Goal: Check status: Check status

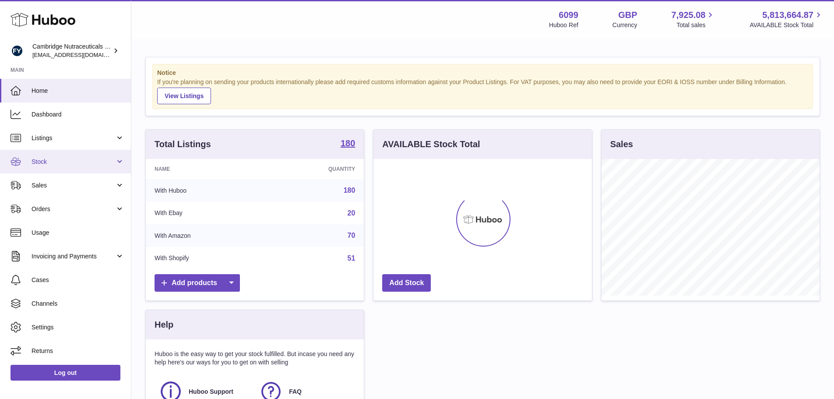
scroll to position [137, 218]
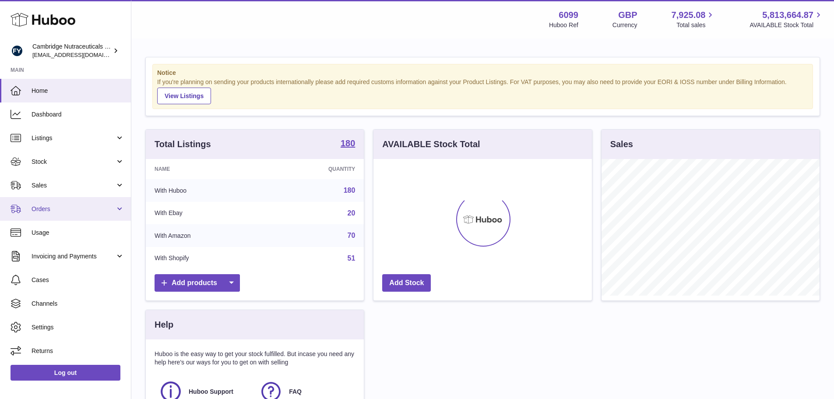
click at [80, 214] on link "Orders" at bounding box center [65, 209] width 131 height 24
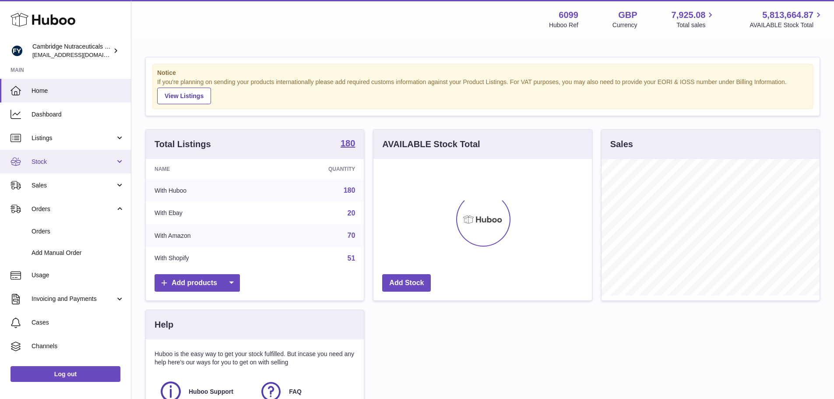
click at [96, 156] on link "Stock" at bounding box center [65, 162] width 131 height 24
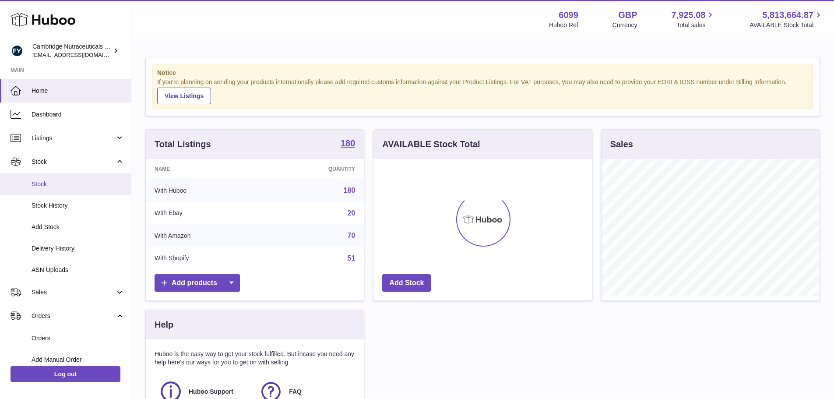
click at [89, 187] on span "Stock" at bounding box center [78, 184] width 93 height 8
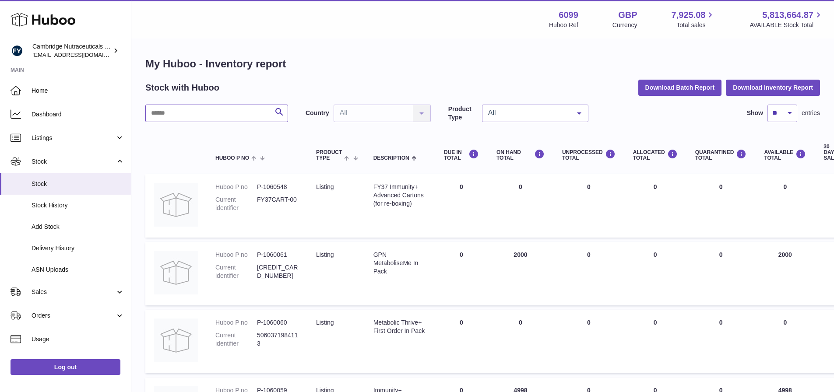
click at [191, 115] on input "text" at bounding box center [216, 114] width 143 height 18
paste input "******"
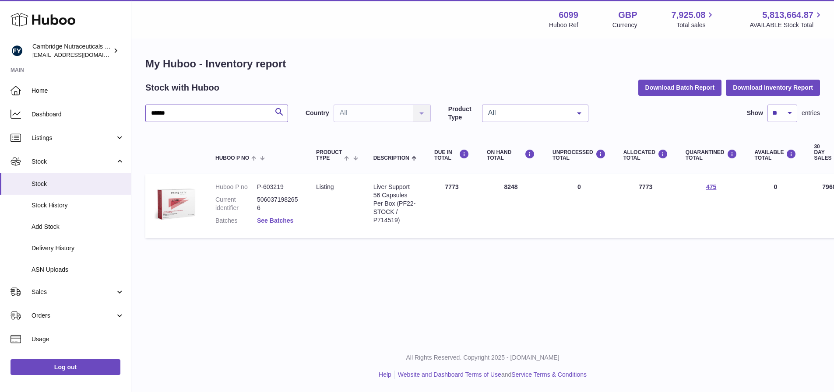
type input "******"
click at [273, 220] on link "See Batches" at bounding box center [275, 220] width 36 height 7
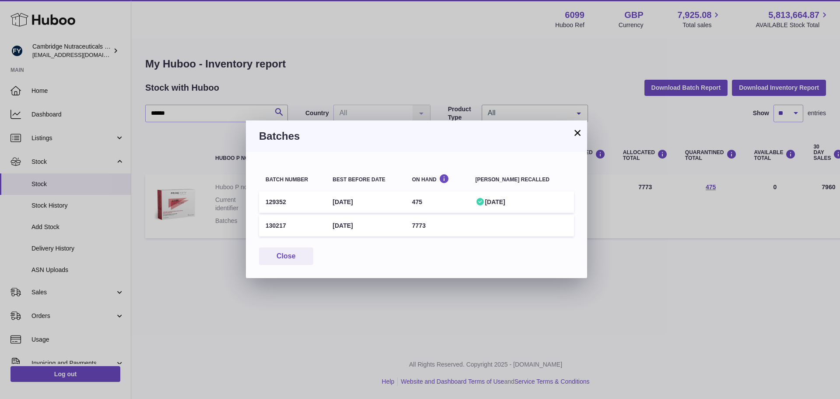
drag, startPoint x: 267, startPoint y: 227, endPoint x: 446, endPoint y: 233, distance: 179.5
click at [446, 233] on tr "130217 [DATE] 7773" at bounding box center [416, 225] width 315 height 21
click at [448, 242] on div "Batch number Best before date On Hand [PERSON_NAME] recalled 129352 [DATE] 475 …" at bounding box center [416, 215] width 341 height 126
drag, startPoint x: 265, startPoint y: 226, endPoint x: 460, endPoint y: 221, distance: 195.2
click at [460, 221] on tr "130217 [DATE] 7773" at bounding box center [416, 225] width 315 height 21
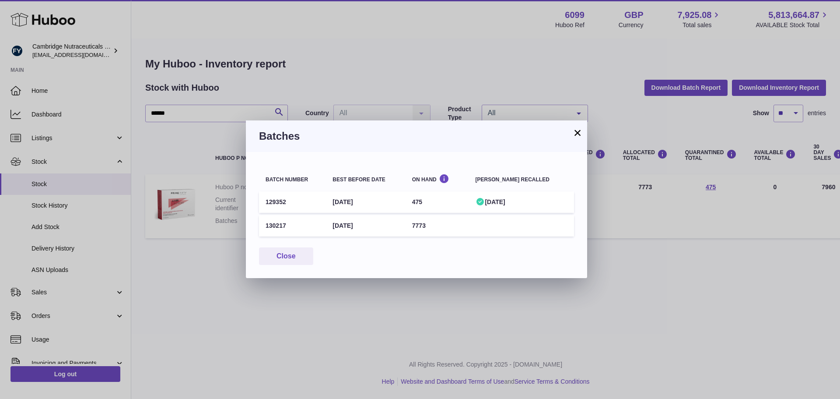
click at [497, 244] on div "Batch number Best before date On Hand [PERSON_NAME] recalled 129352 [DATE] 475 …" at bounding box center [416, 215] width 341 height 126
